Goal: Task Accomplishment & Management: Manage account settings

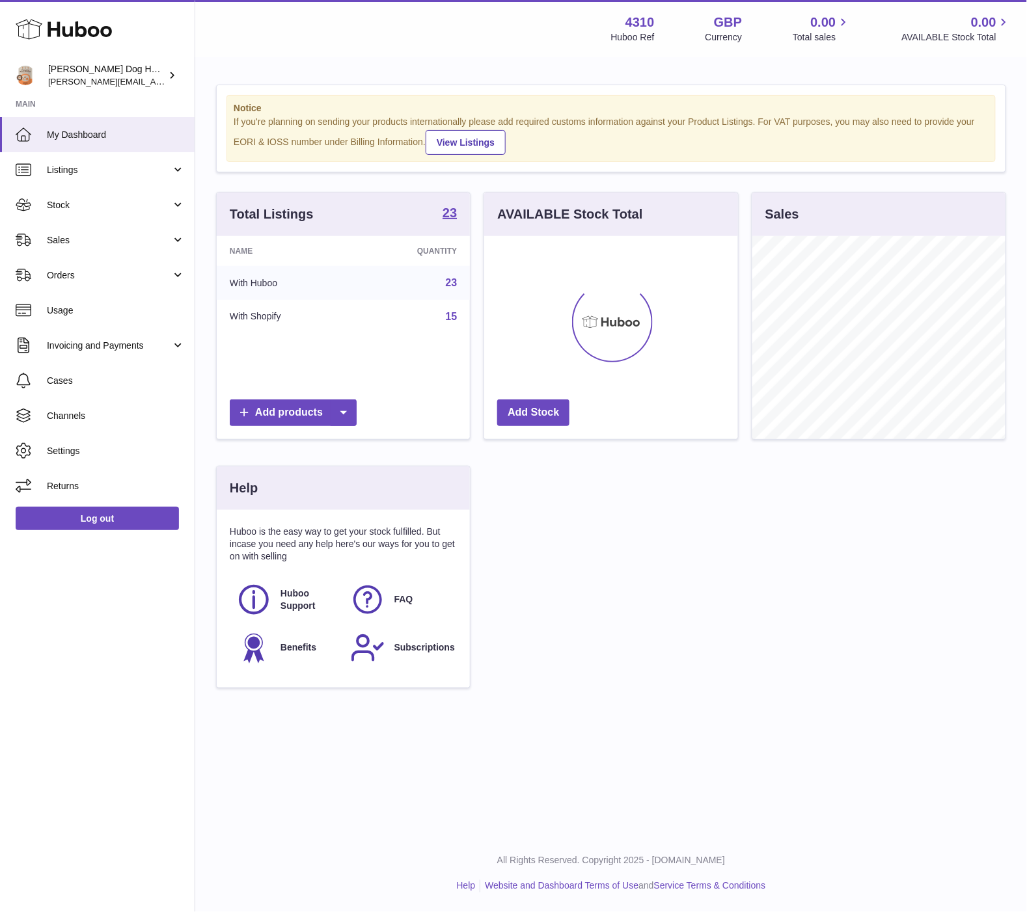
scroll to position [203, 252]
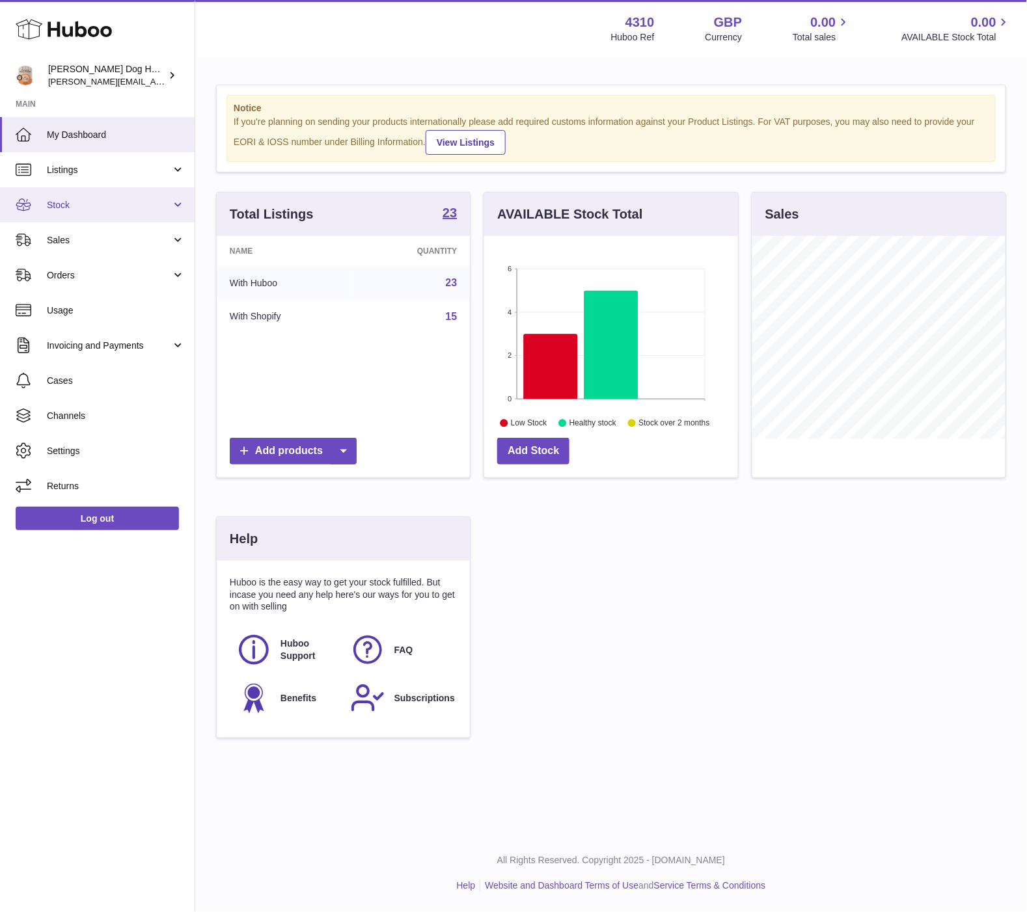
click at [78, 207] on span "Stock" at bounding box center [109, 205] width 124 height 12
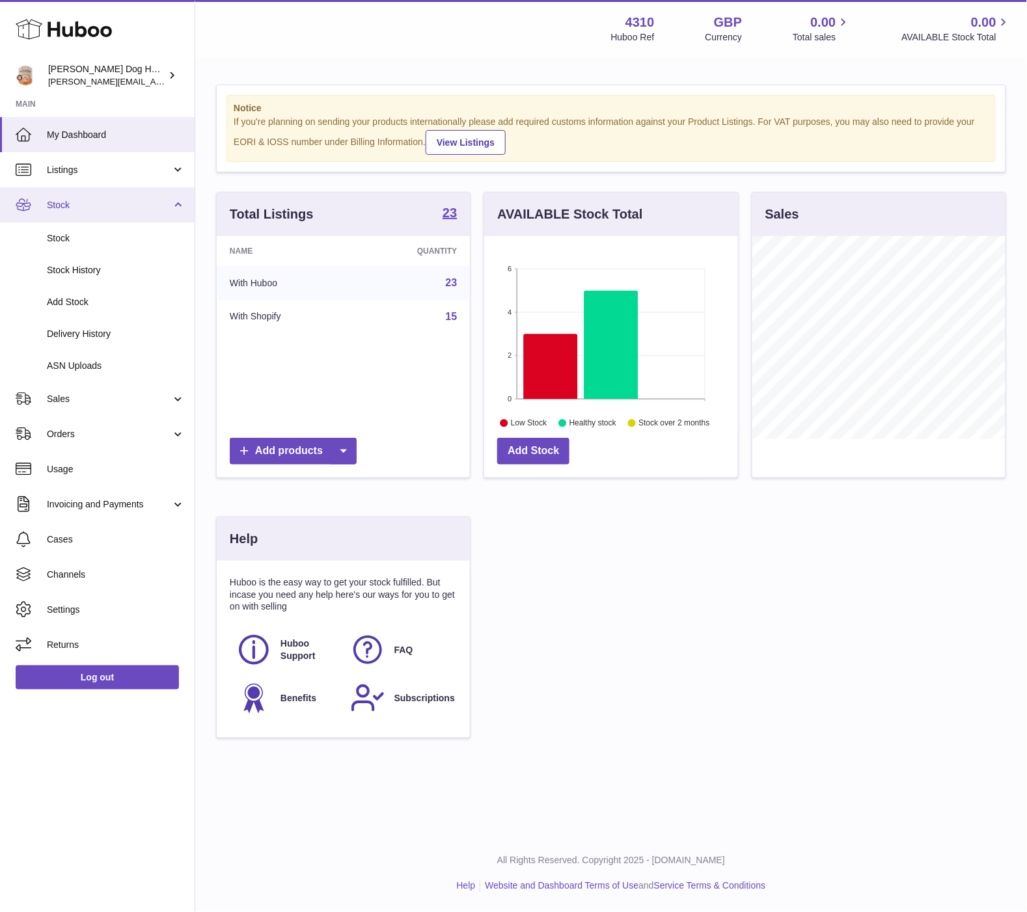
click at [80, 213] on link "Stock" at bounding box center [97, 204] width 195 height 35
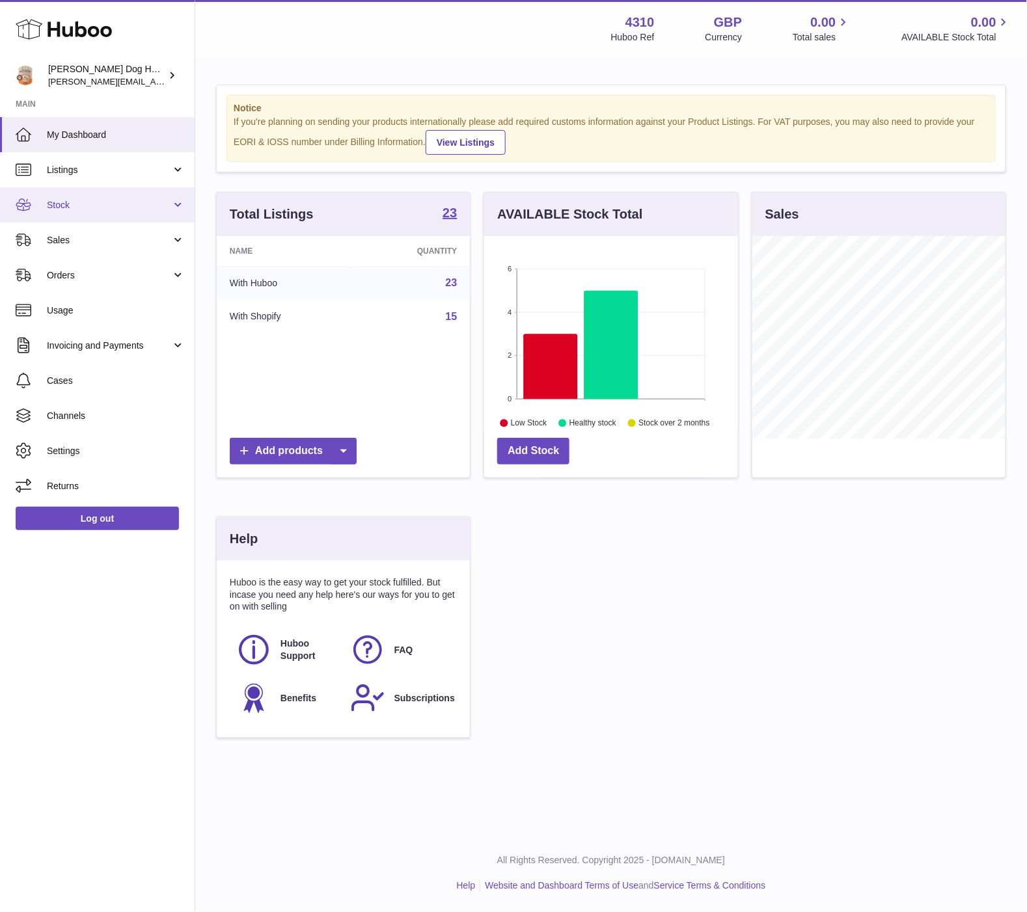
click at [67, 192] on link "Stock" at bounding box center [97, 204] width 195 height 35
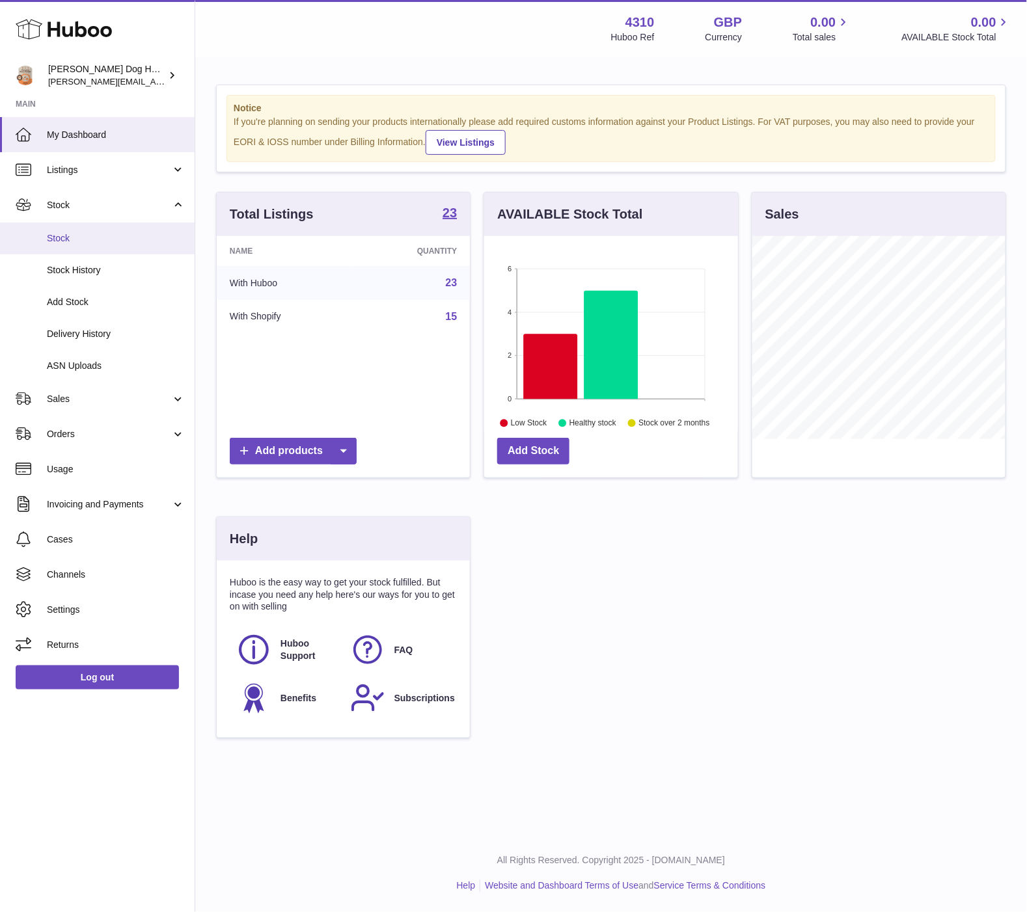
click at [66, 241] on span "Stock" at bounding box center [116, 238] width 138 height 12
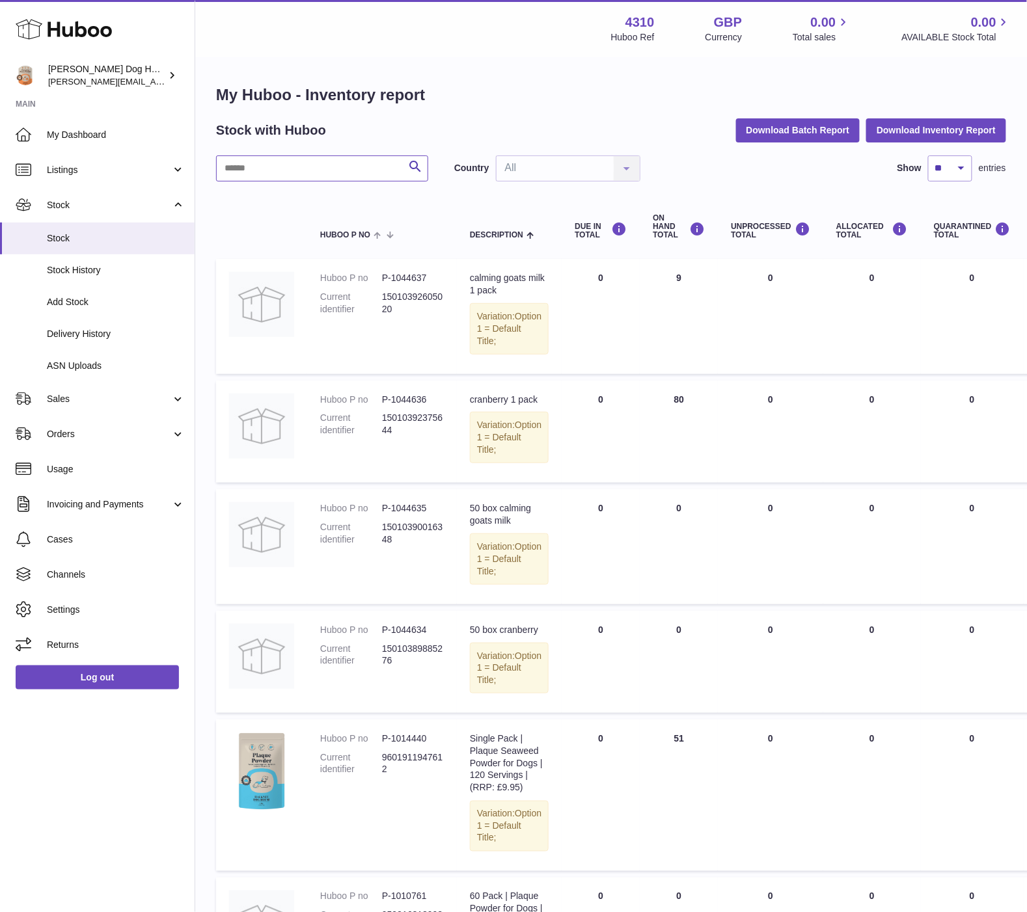
click at [323, 165] on input "text" at bounding box center [322, 169] width 212 height 26
type input "*******"
